Goal: Find specific page/section: Find specific page/section

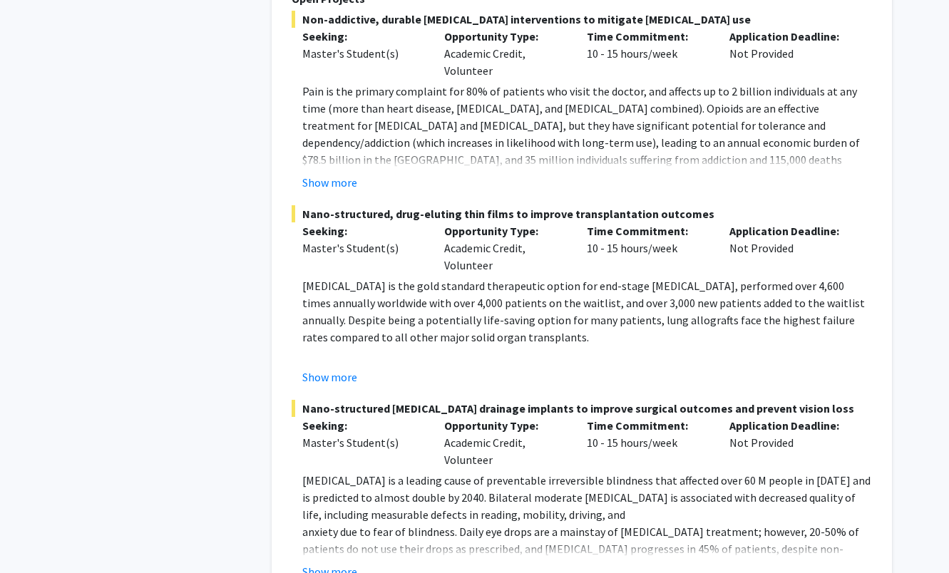
scroll to position [6747, 0]
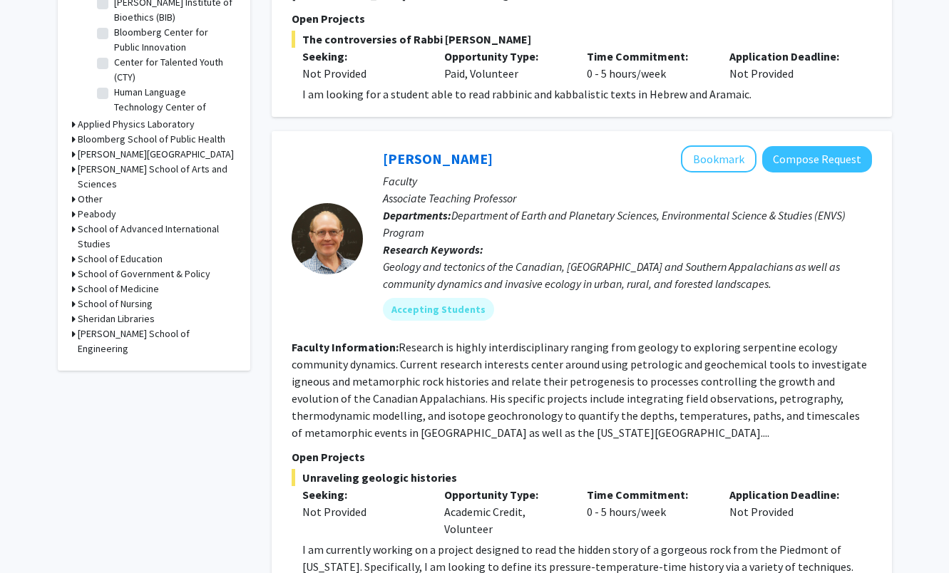
scroll to position [501, 0]
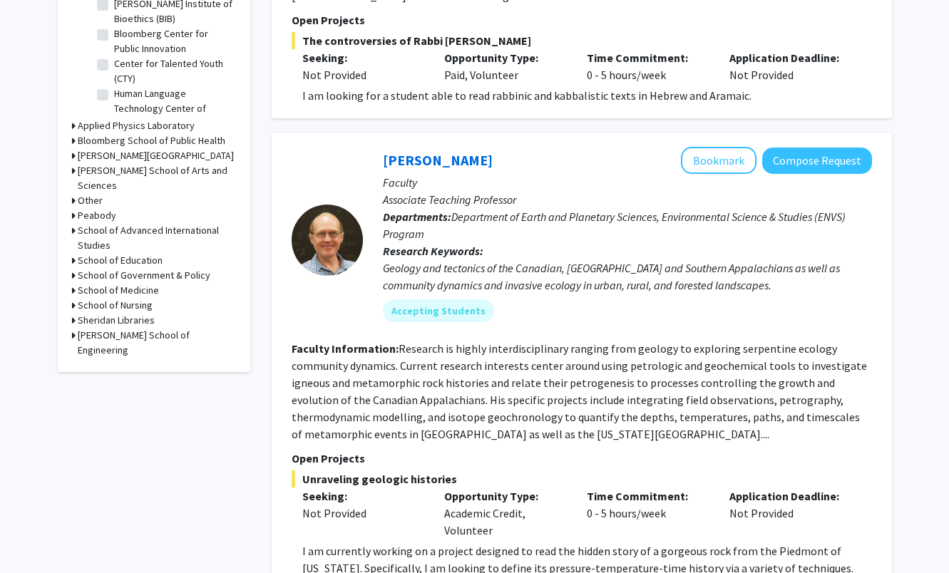
click at [73, 283] on icon at bounding box center [74, 290] width 4 height 15
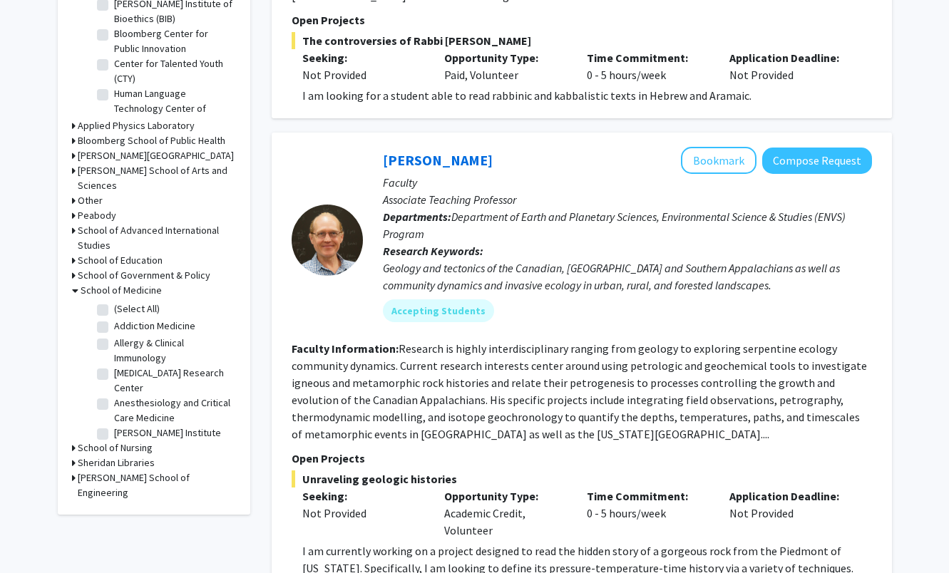
click at [111, 302] on fg-checkbox "(Select All) (Select All)" at bounding box center [164, 310] width 135 height 17
click at [114, 302] on label "(Select All)" at bounding box center [137, 309] width 46 height 15
click at [114, 302] on input "(Select All)" at bounding box center [118, 306] width 9 height 9
checkbox input "true"
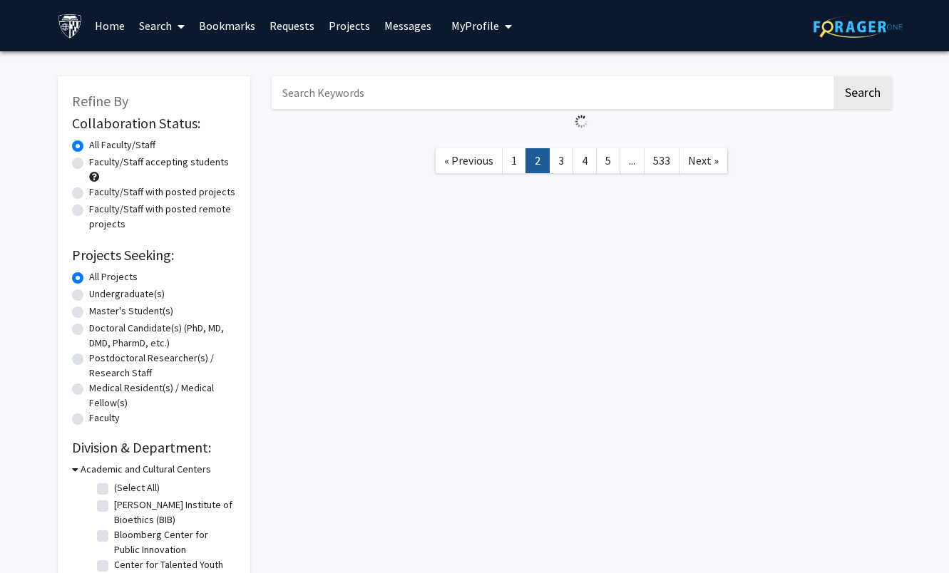
checkbox input "true"
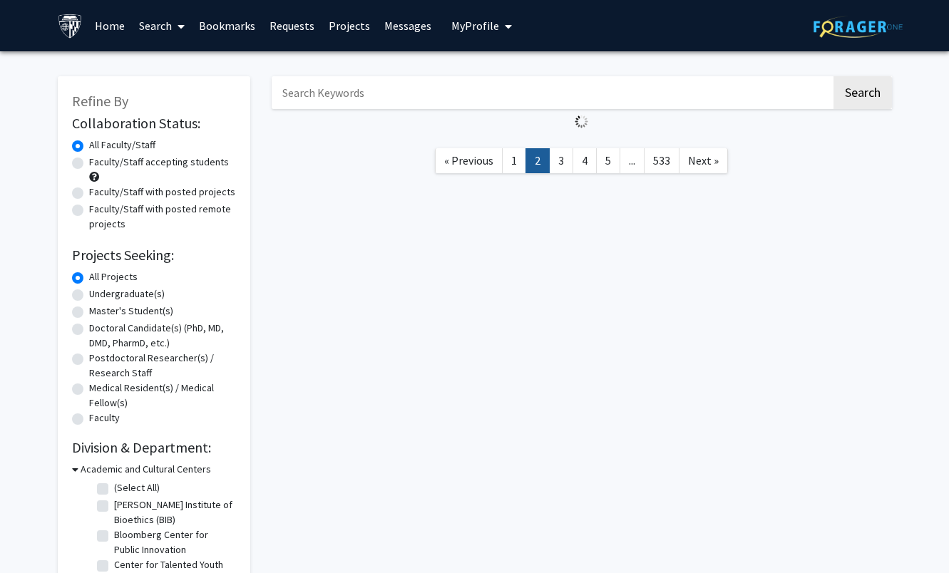
checkbox input "true"
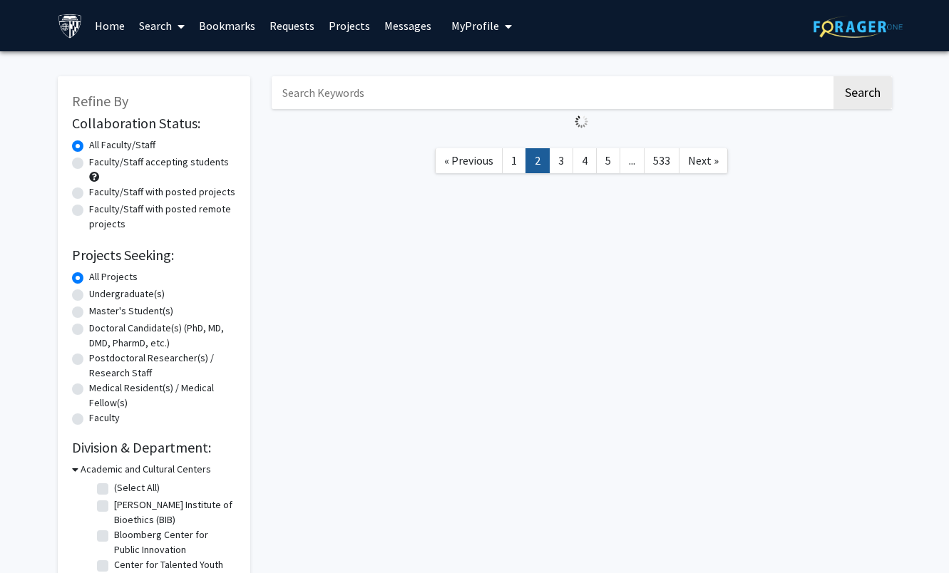
checkbox input "true"
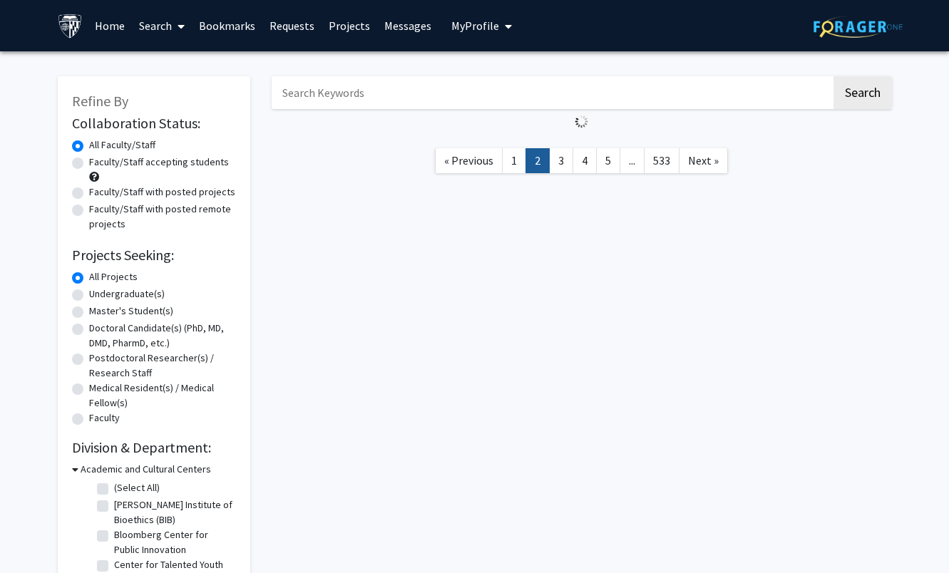
checkbox input "true"
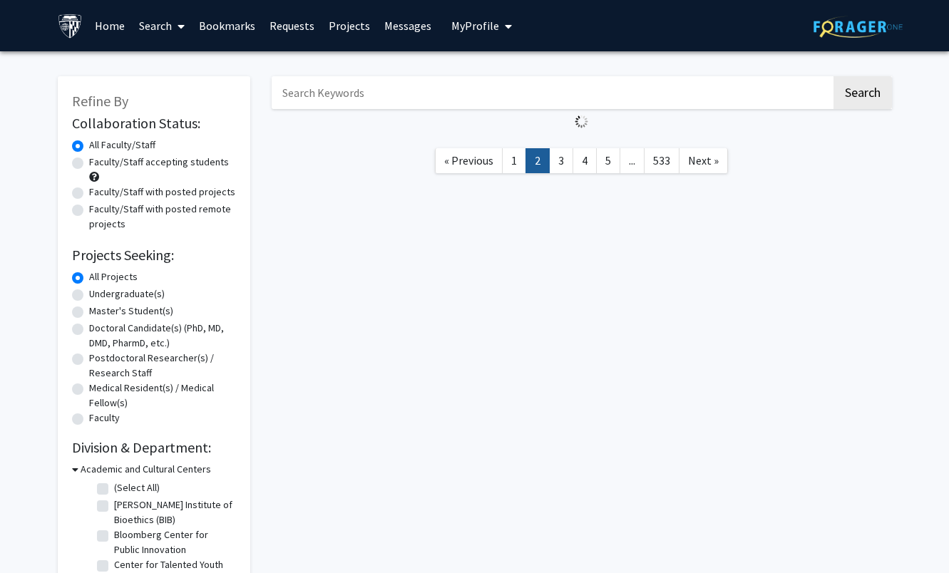
checkbox input "true"
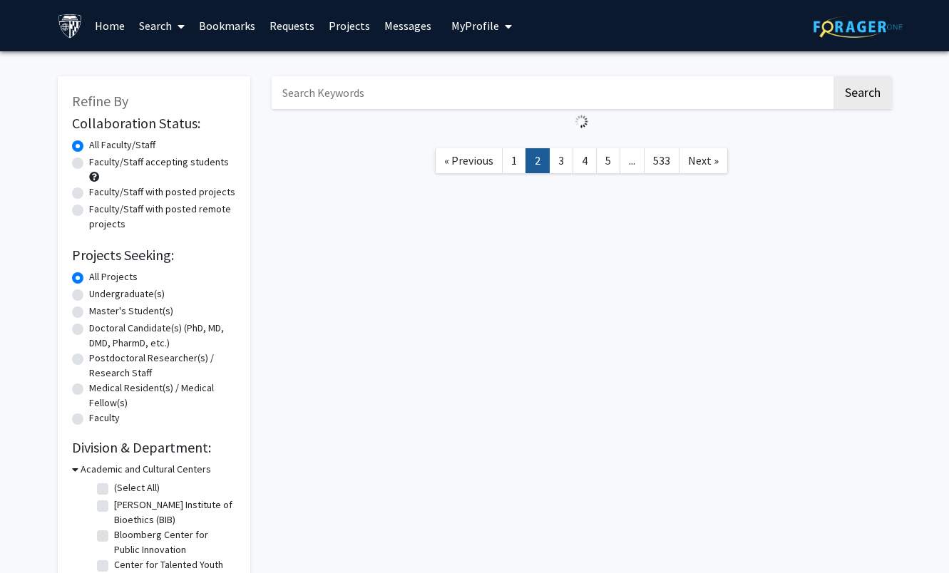
checkbox input "true"
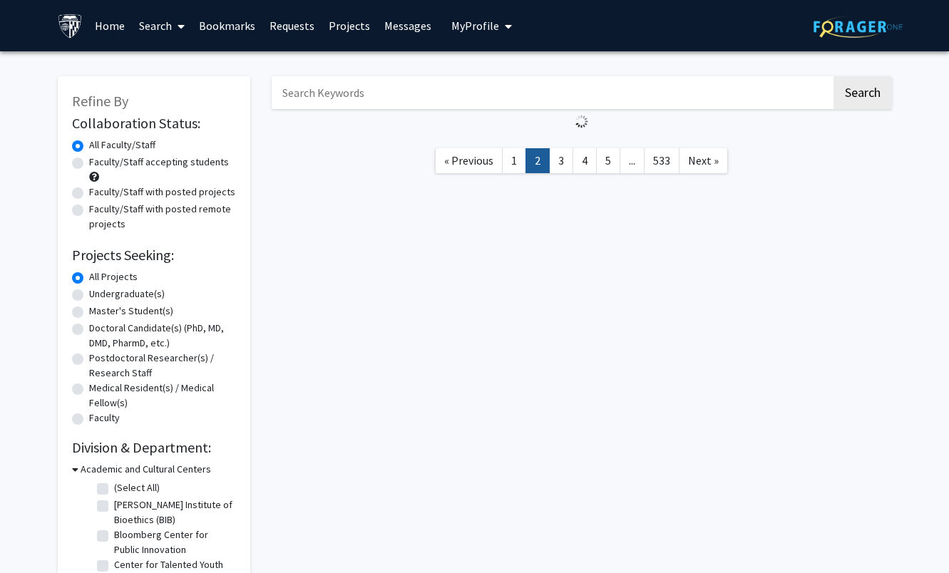
checkbox input "true"
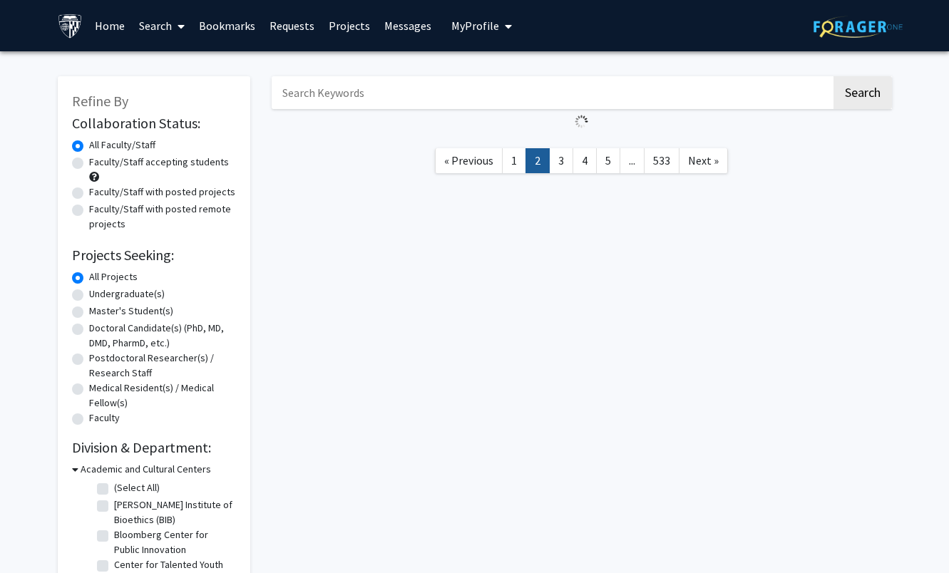
checkbox input "true"
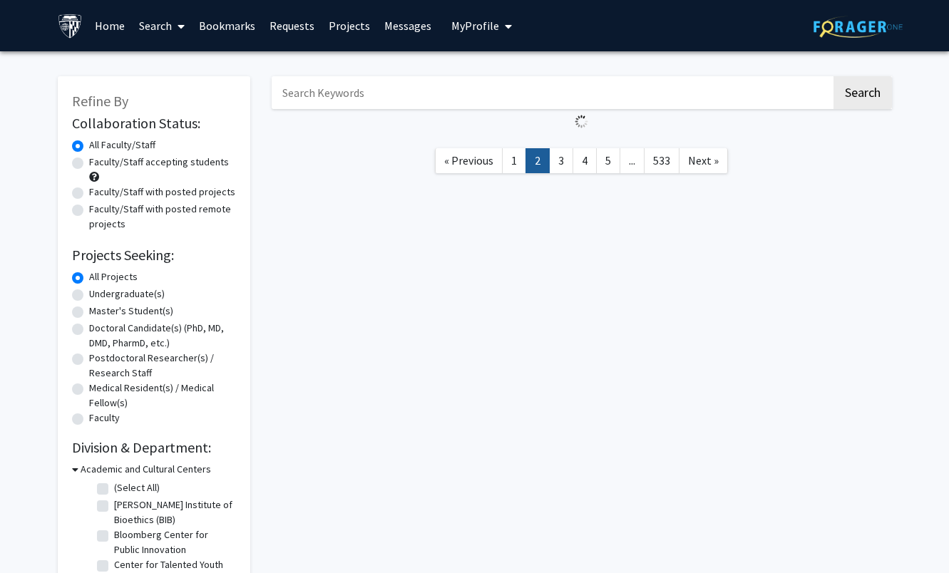
checkbox input "true"
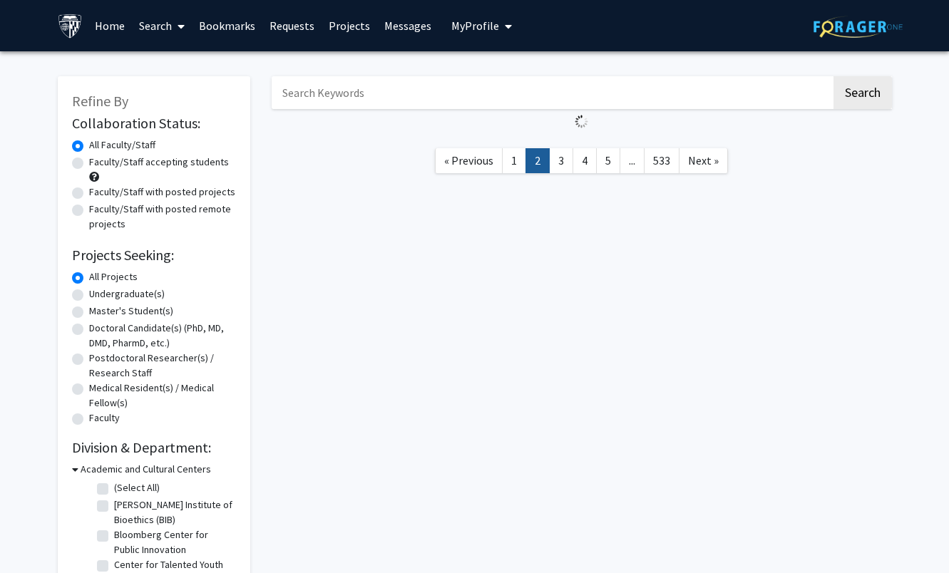
checkbox input "true"
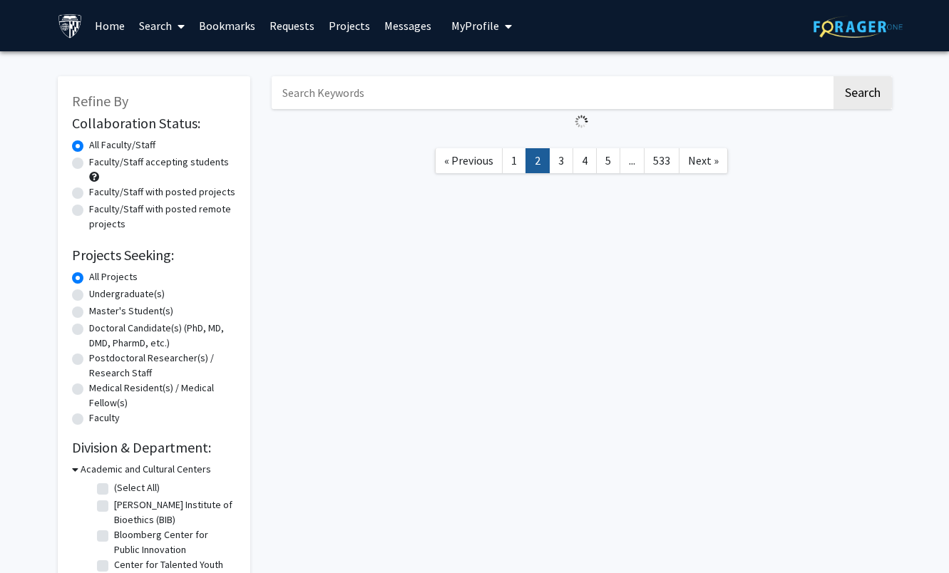
checkbox input "true"
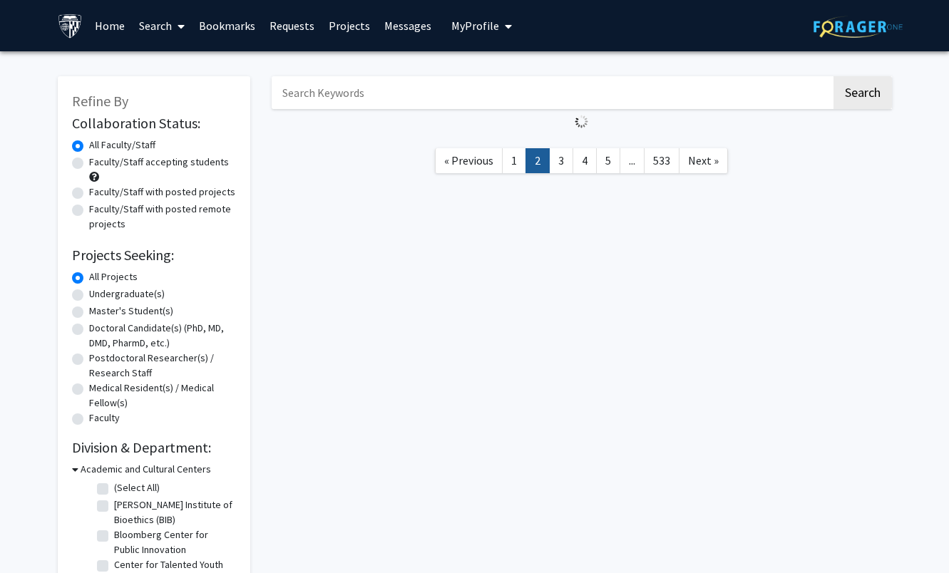
checkbox input "true"
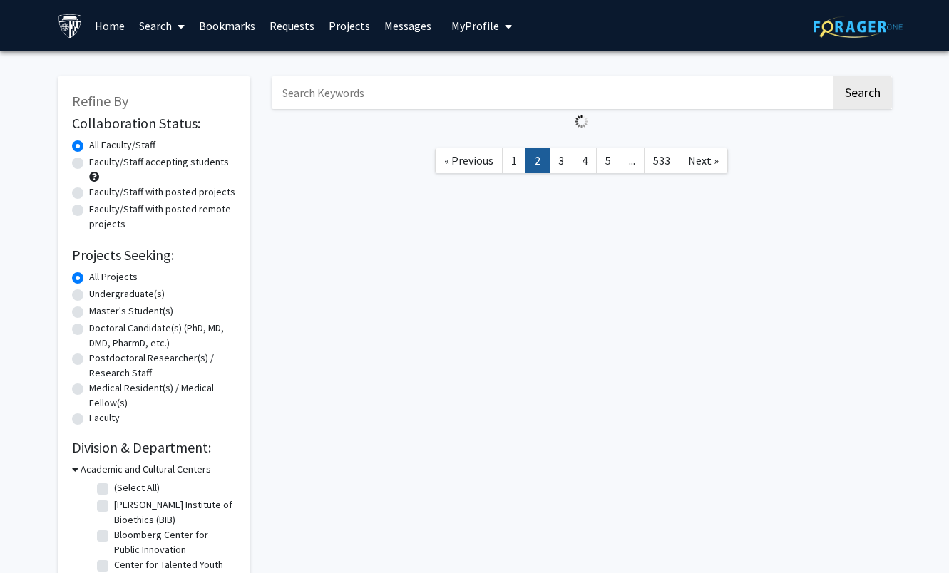
checkbox input "true"
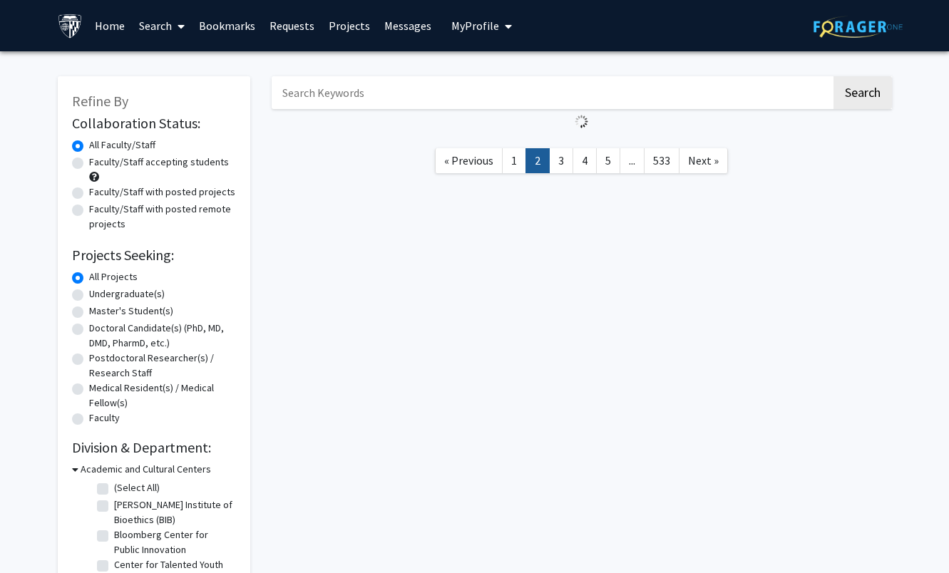
checkbox input "true"
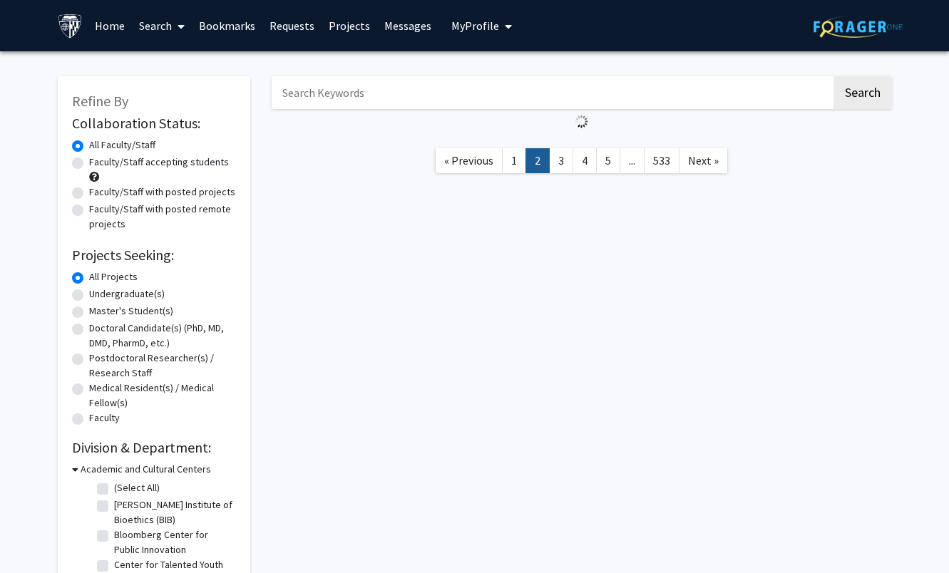
checkbox input "true"
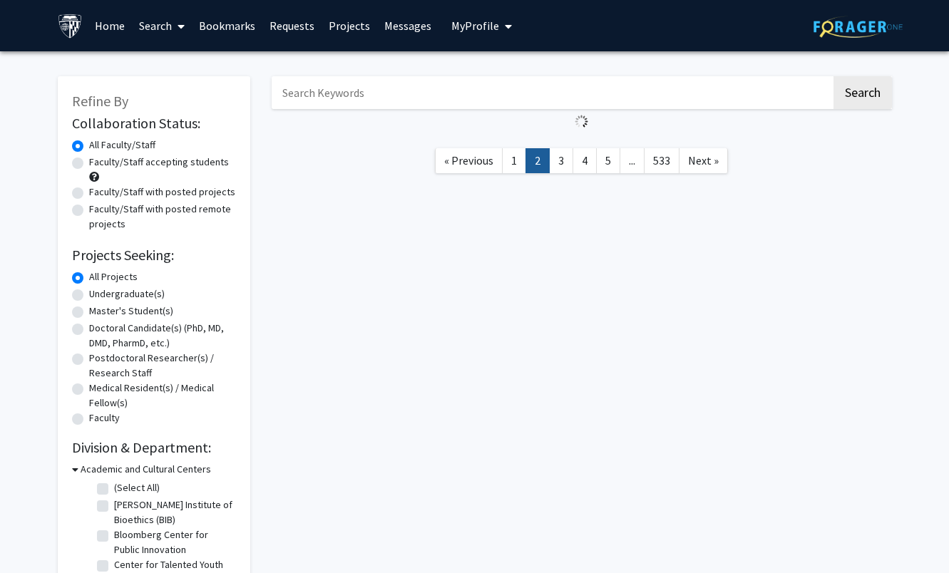
checkbox input "true"
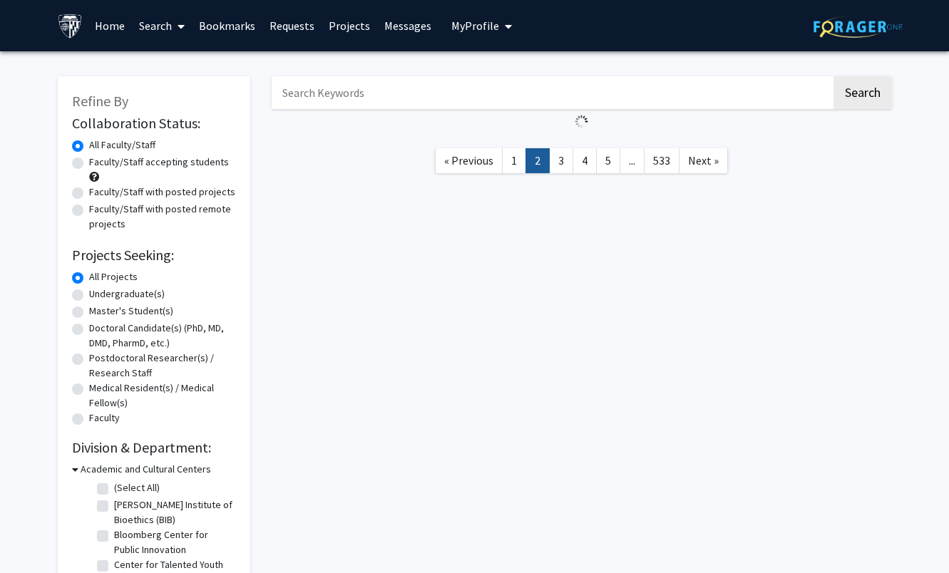
checkbox input "true"
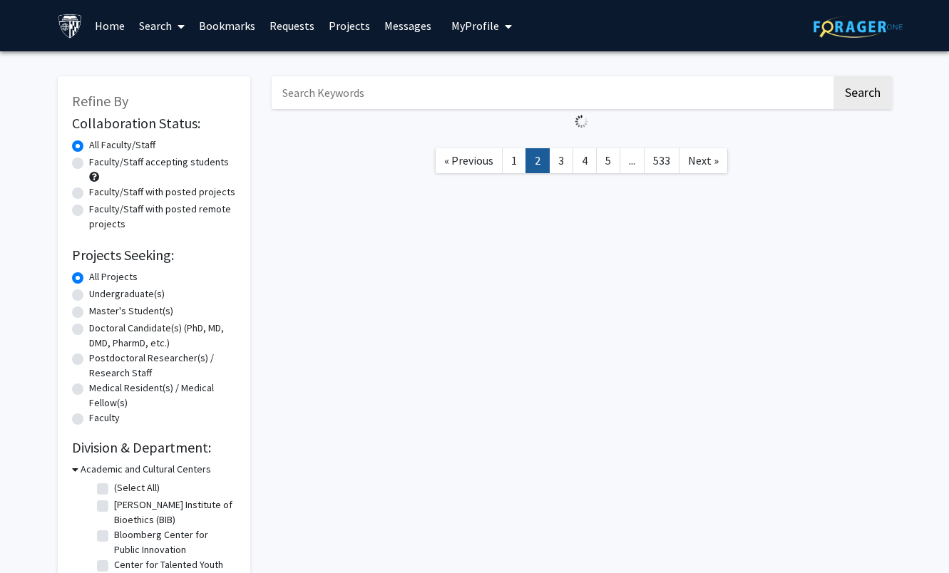
checkbox input "true"
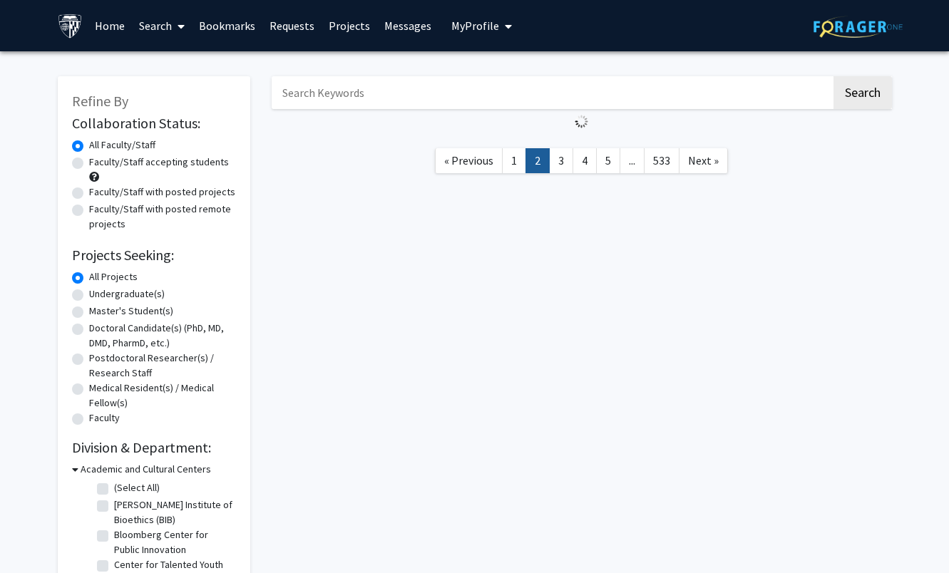
checkbox input "true"
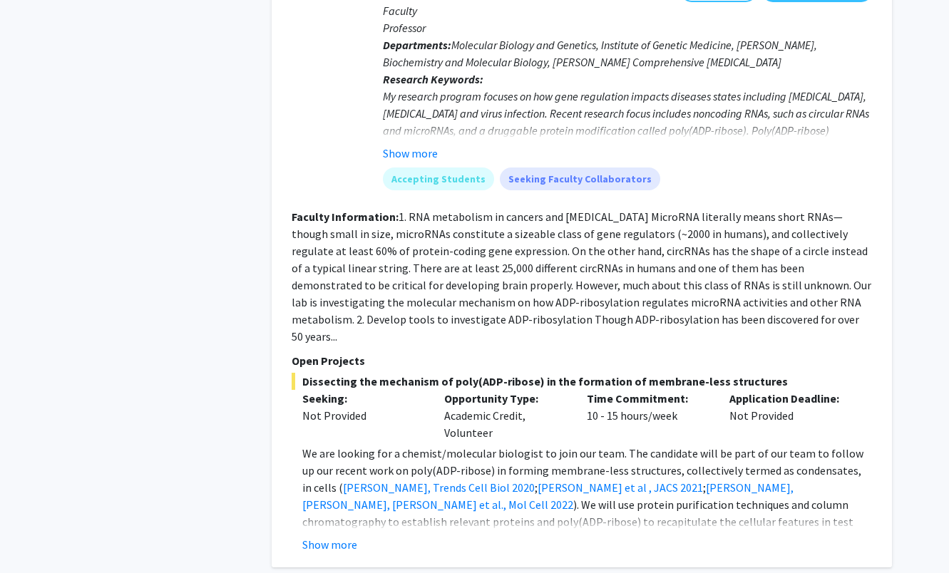
scroll to position [6363, 0]
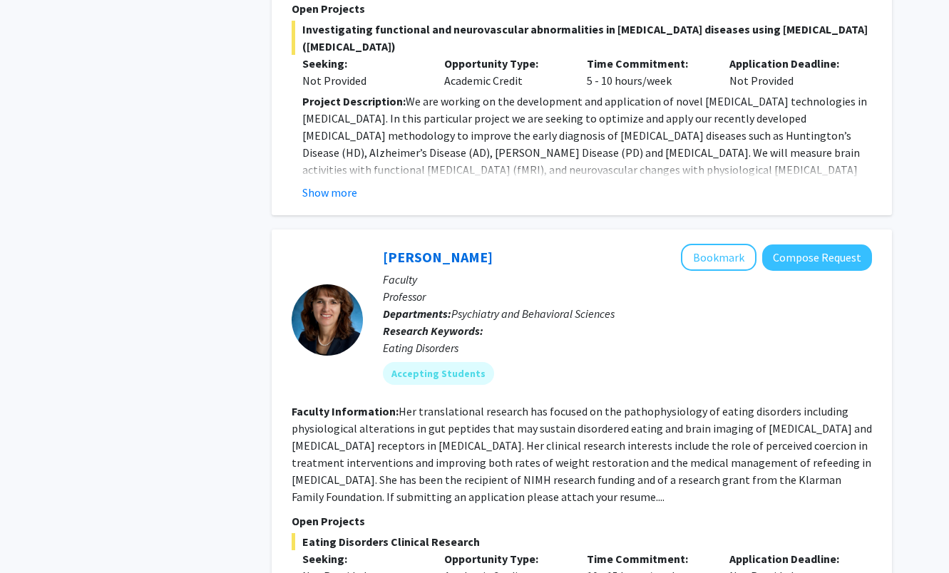
scroll to position [1001, 0]
